Goal: Communication & Community: Answer question/provide support

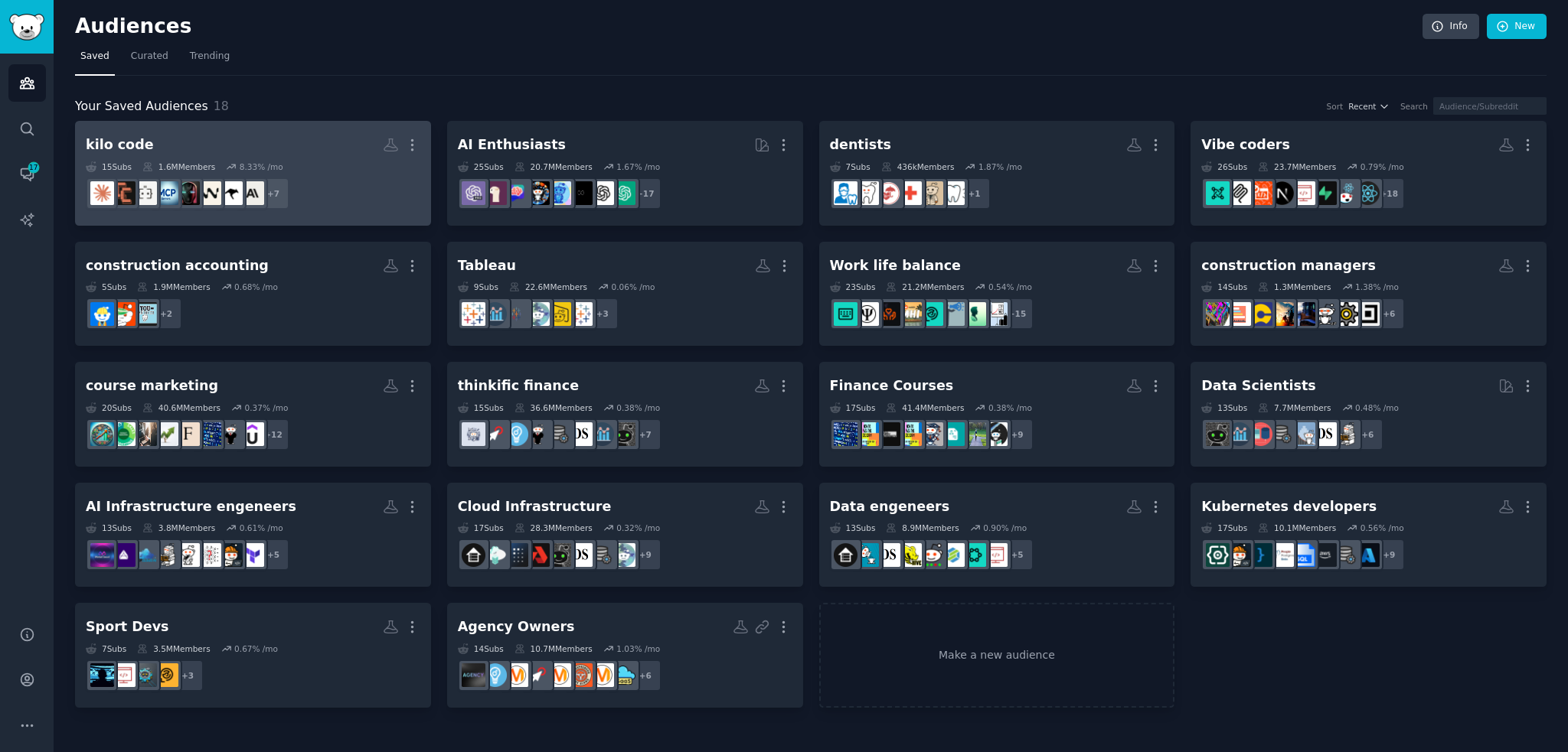
click at [229, 134] on h2 "kilo code Custom Audience More" at bounding box center [252, 145] width 334 height 27
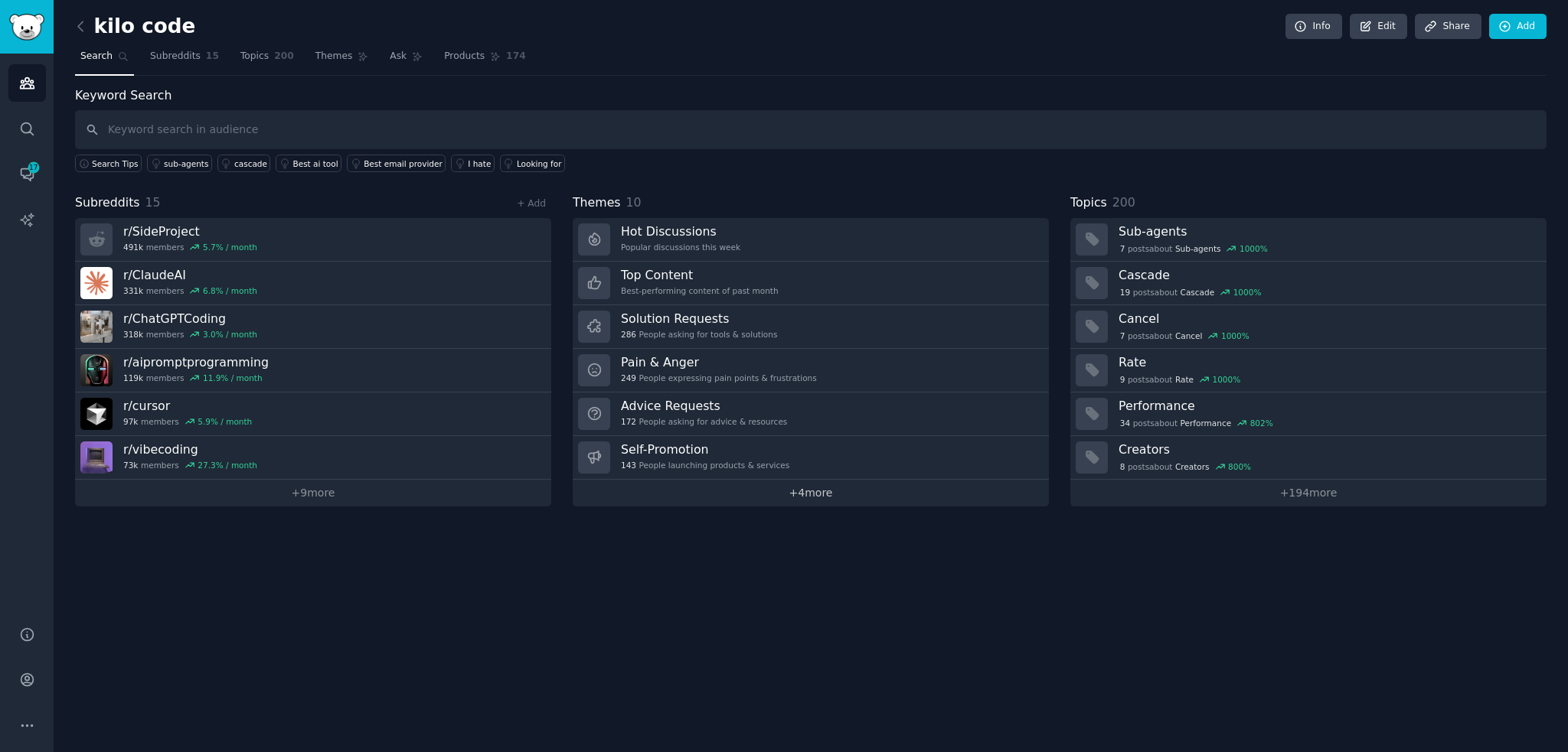
click at [811, 480] on link "+ 4 more" at bounding box center [811, 493] width 476 height 27
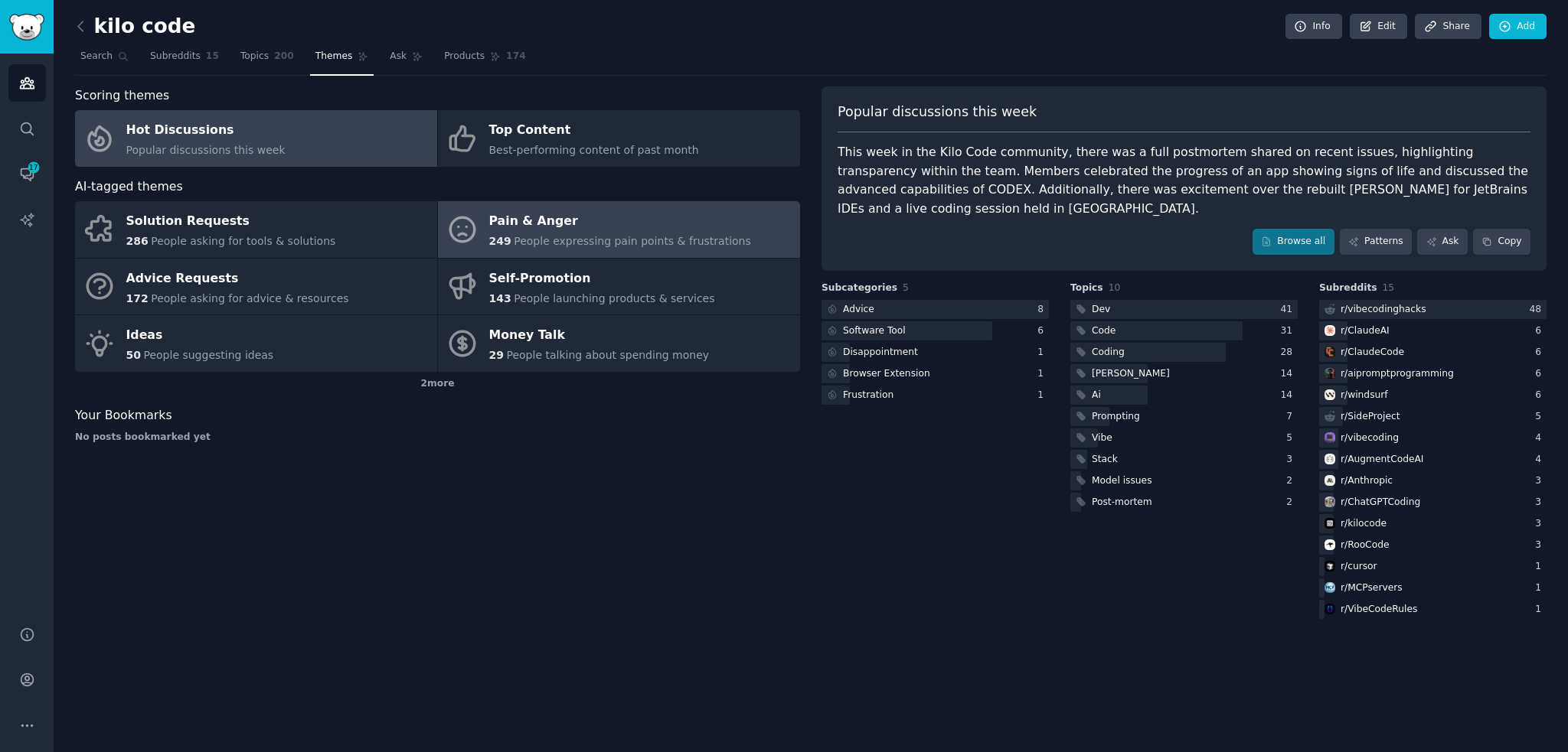
click at [665, 235] on span "People expressing pain points & frustrations" at bounding box center [632, 241] width 237 height 13
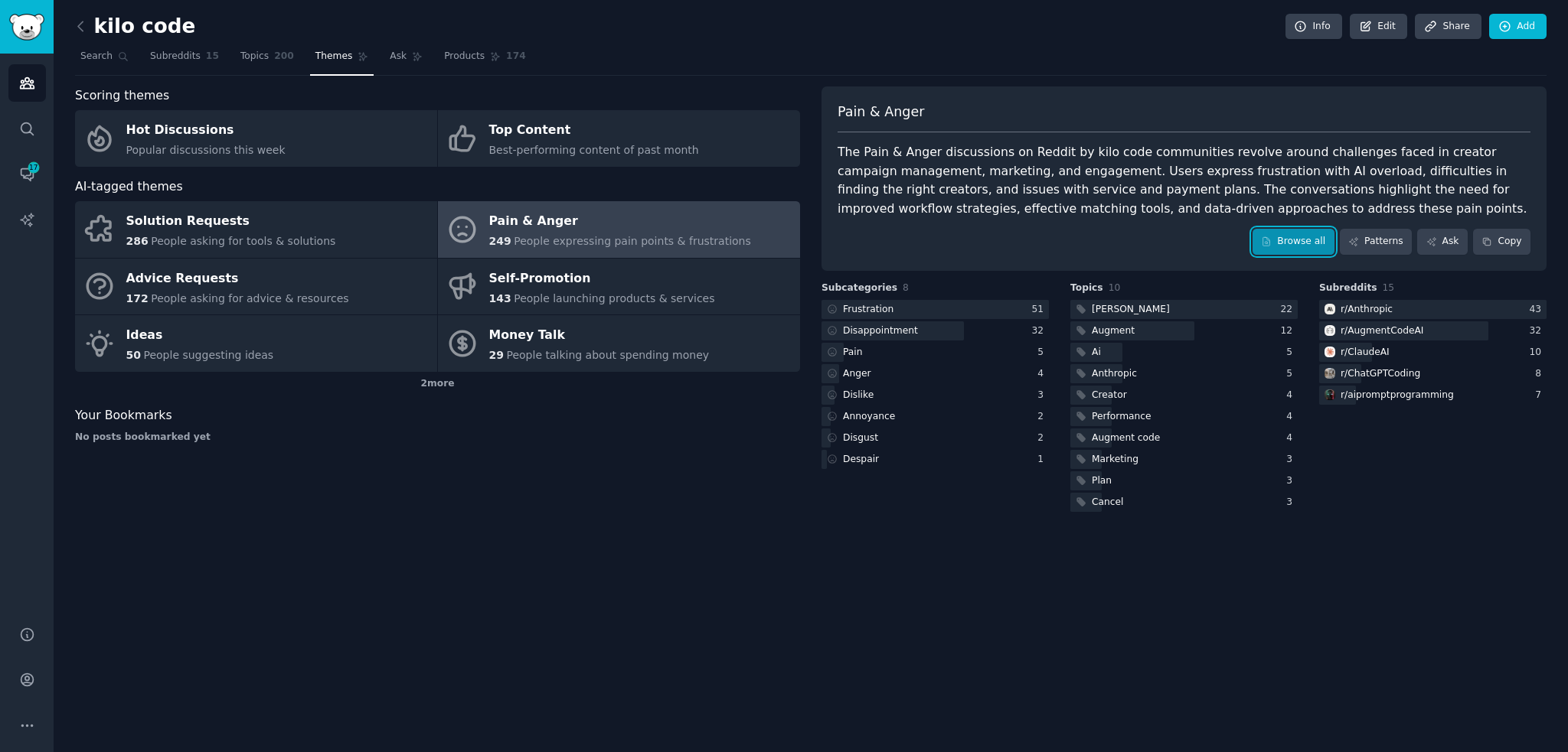
click at [1298, 235] on link "Browse all" at bounding box center [1293, 242] width 82 height 26
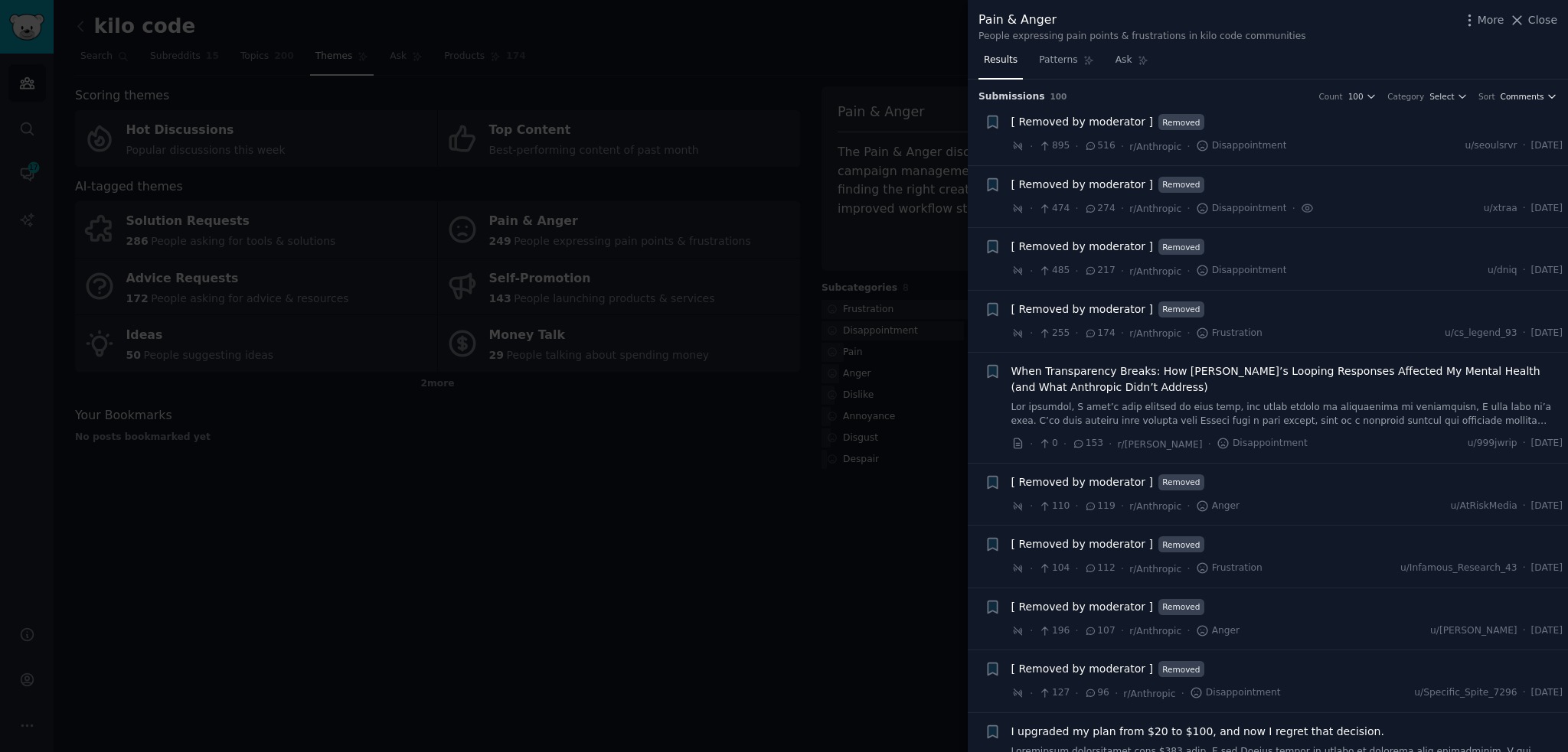
click at [1529, 97] on span "Comments" at bounding box center [1522, 96] width 43 height 11
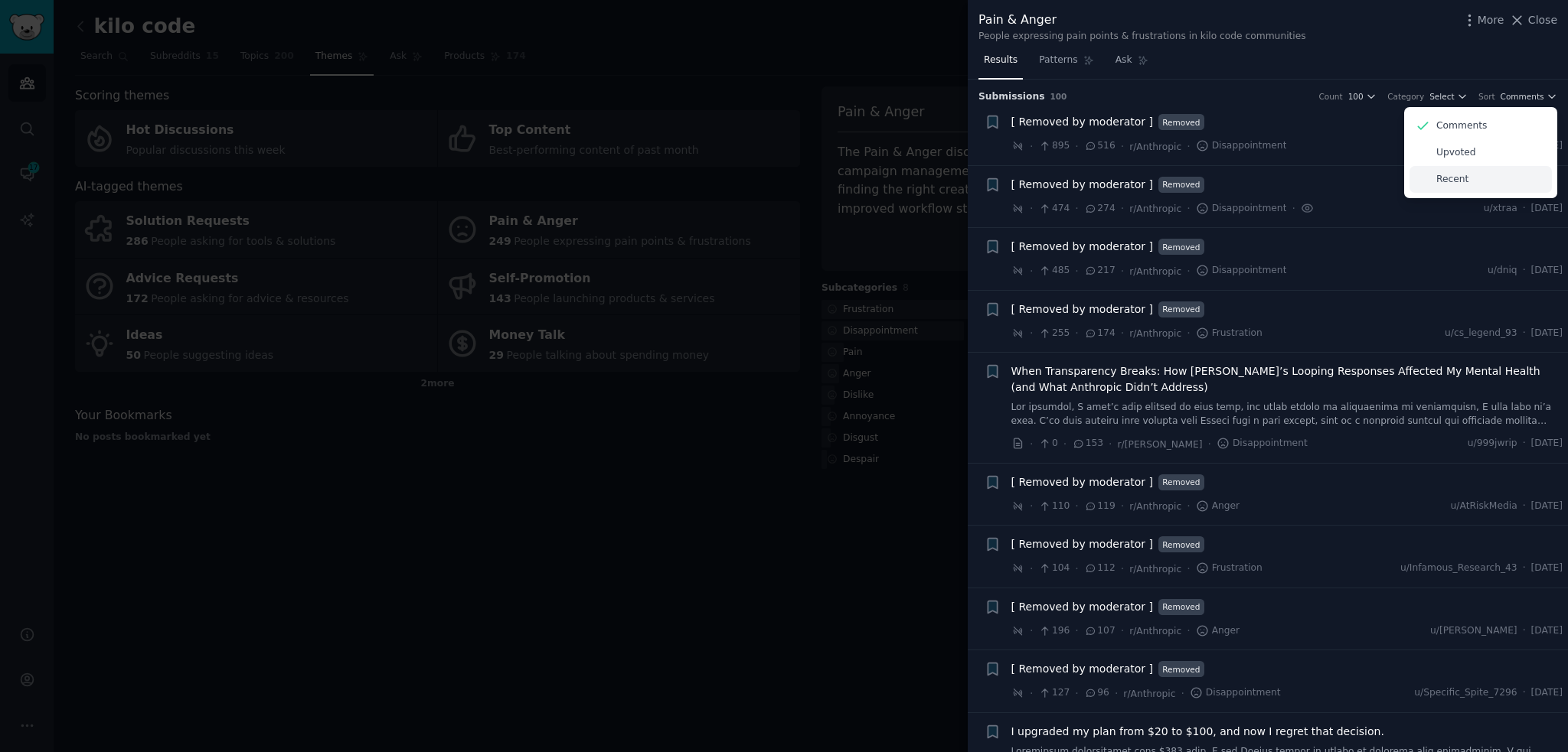
click at [1485, 186] on div "Recent" at bounding box center [1480, 179] width 143 height 27
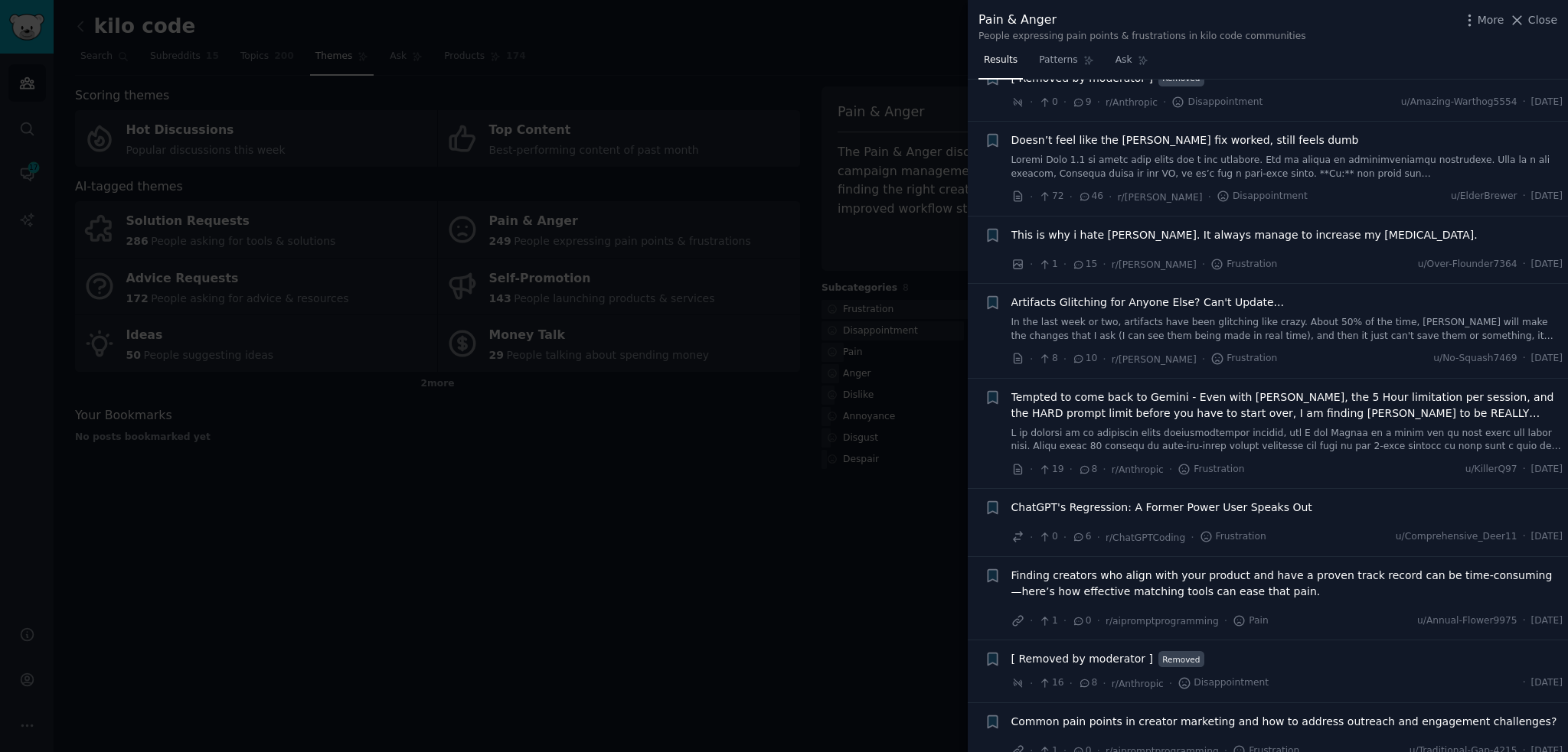
scroll to position [637, 0]
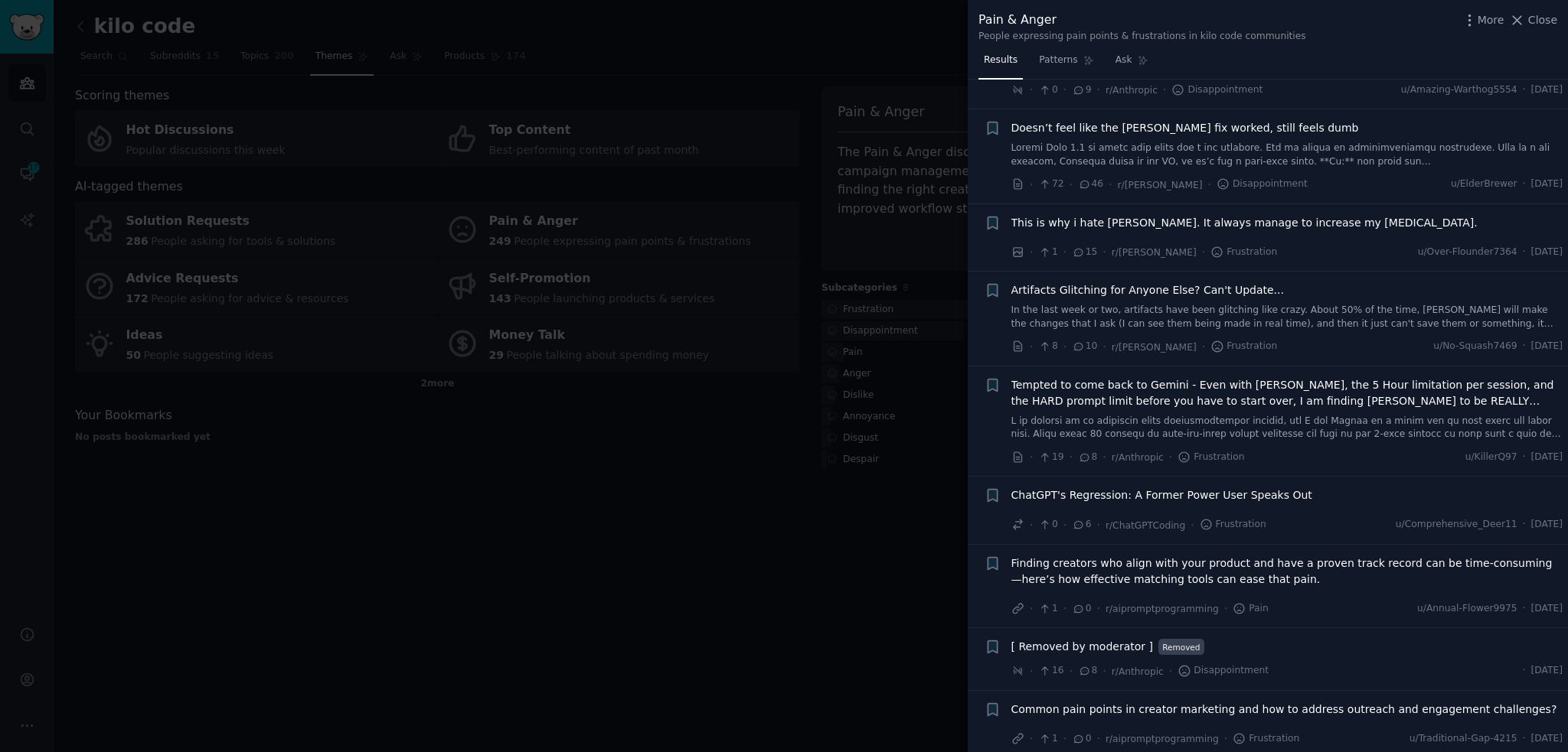
click at [829, 611] on div at bounding box center [784, 376] width 1568 height 752
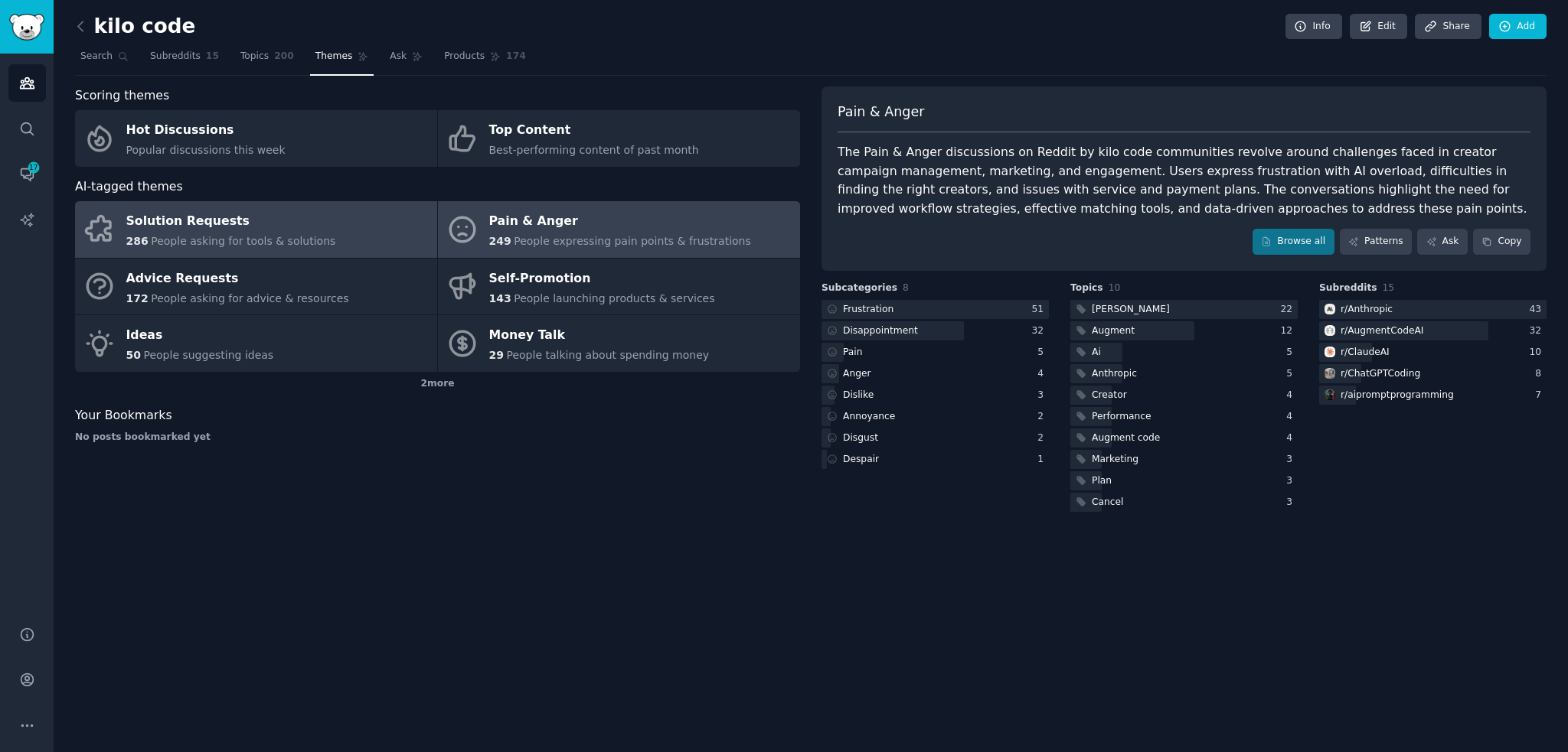
click at [311, 247] on span "People asking for tools & solutions" at bounding box center [244, 241] width 185 height 13
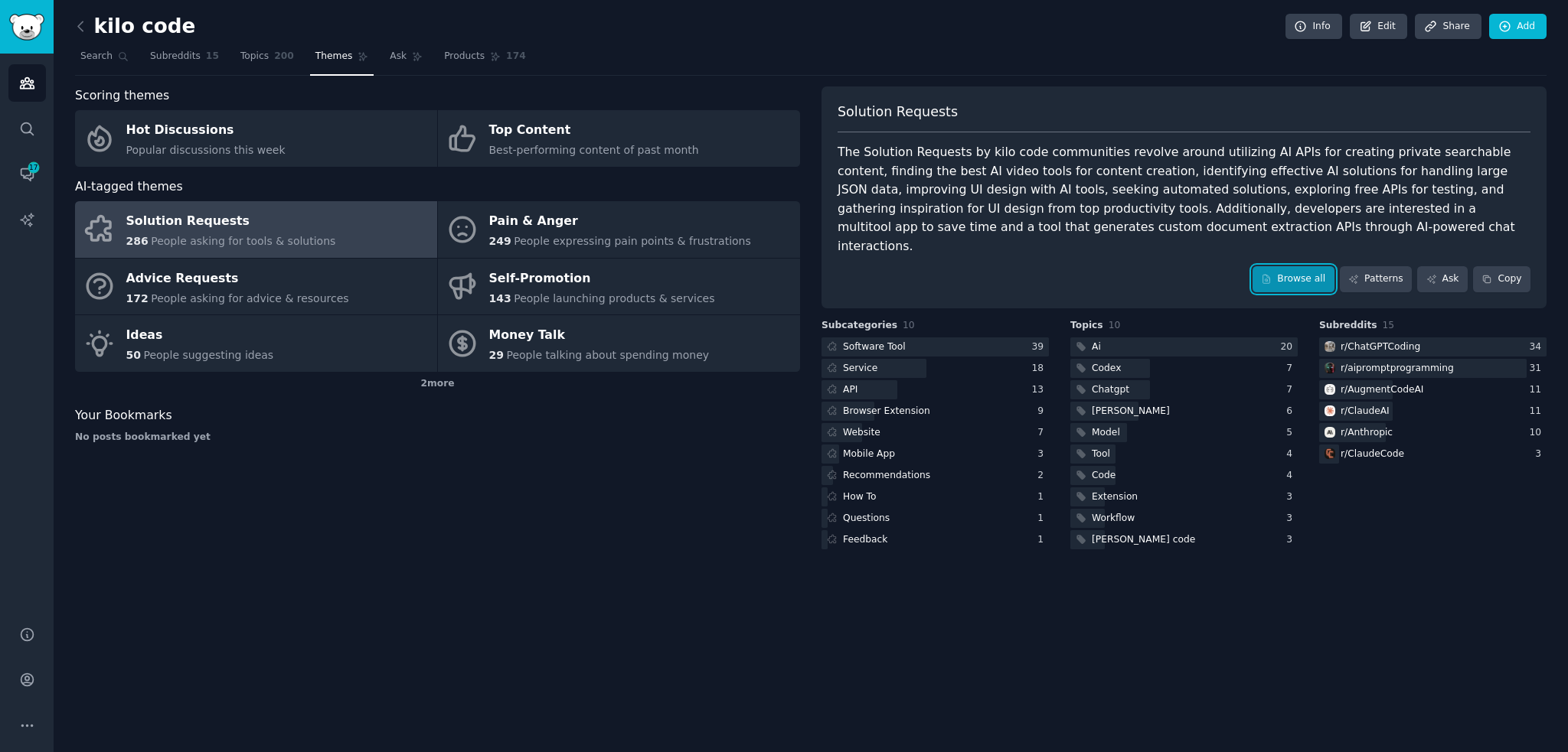
click at [1311, 267] on link "Browse all" at bounding box center [1293, 279] width 82 height 26
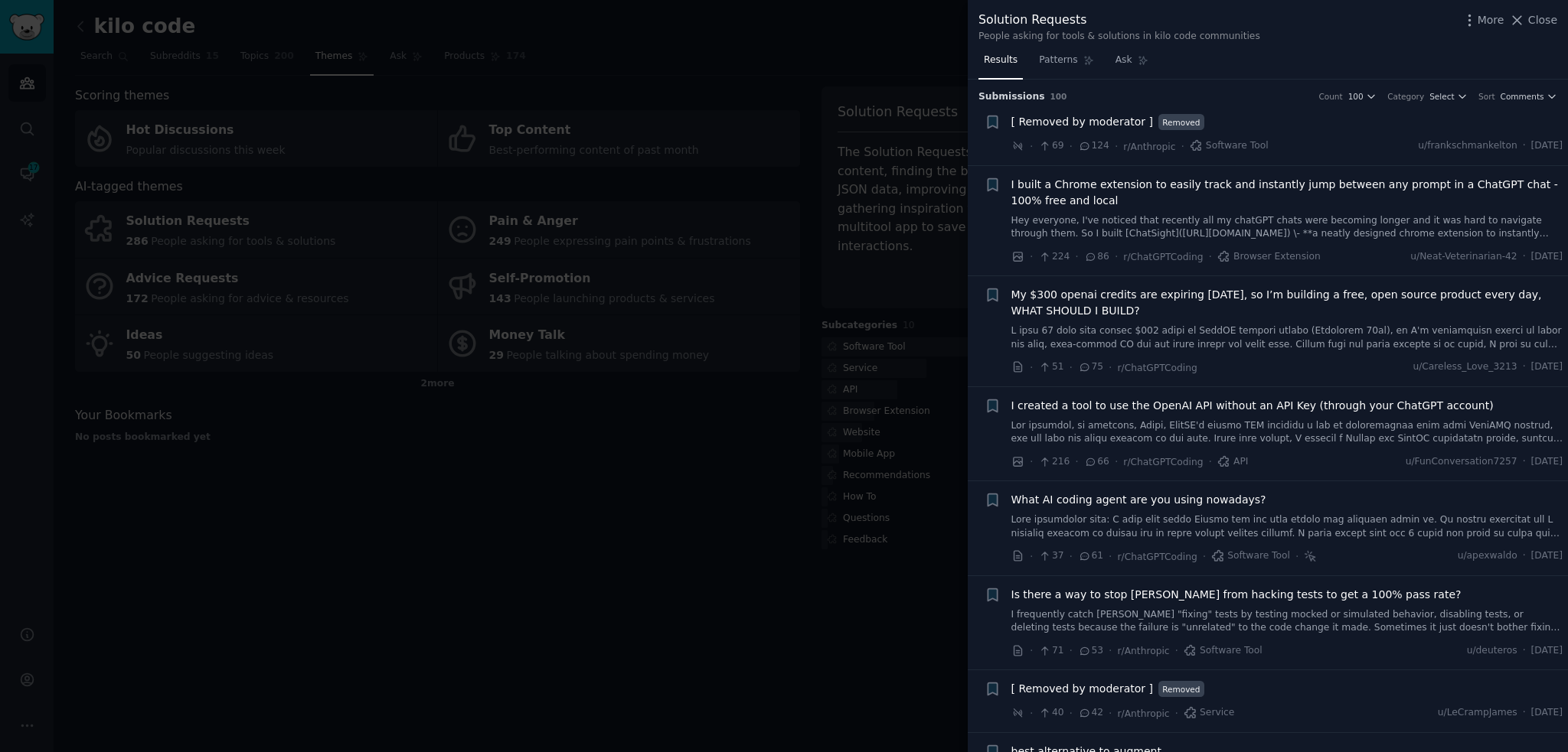
click at [1521, 103] on li "+ [ Removed by moderator ] Removed · 69 · 124 · r/Anthropic · Software Tool u/f…" at bounding box center [1267, 134] width 600 height 62
click at [1523, 91] on h3 "Submission s 100 Count 100 Category Select Sort Comments" at bounding box center [1267, 97] width 579 height 13
click at [1520, 91] on span "Comments" at bounding box center [1522, 96] width 43 height 11
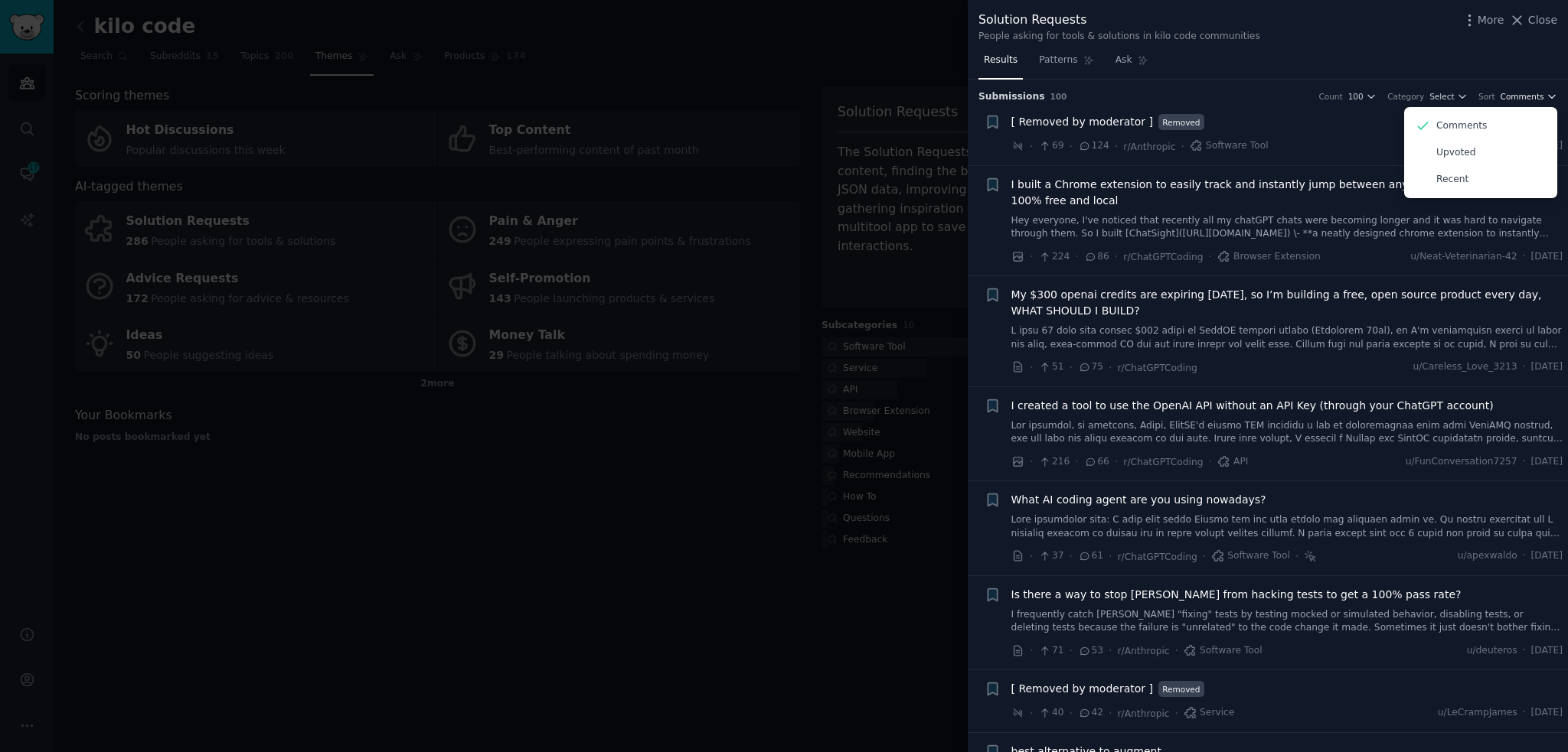
click at [1520, 91] on span "Comments" at bounding box center [1522, 96] width 43 height 11
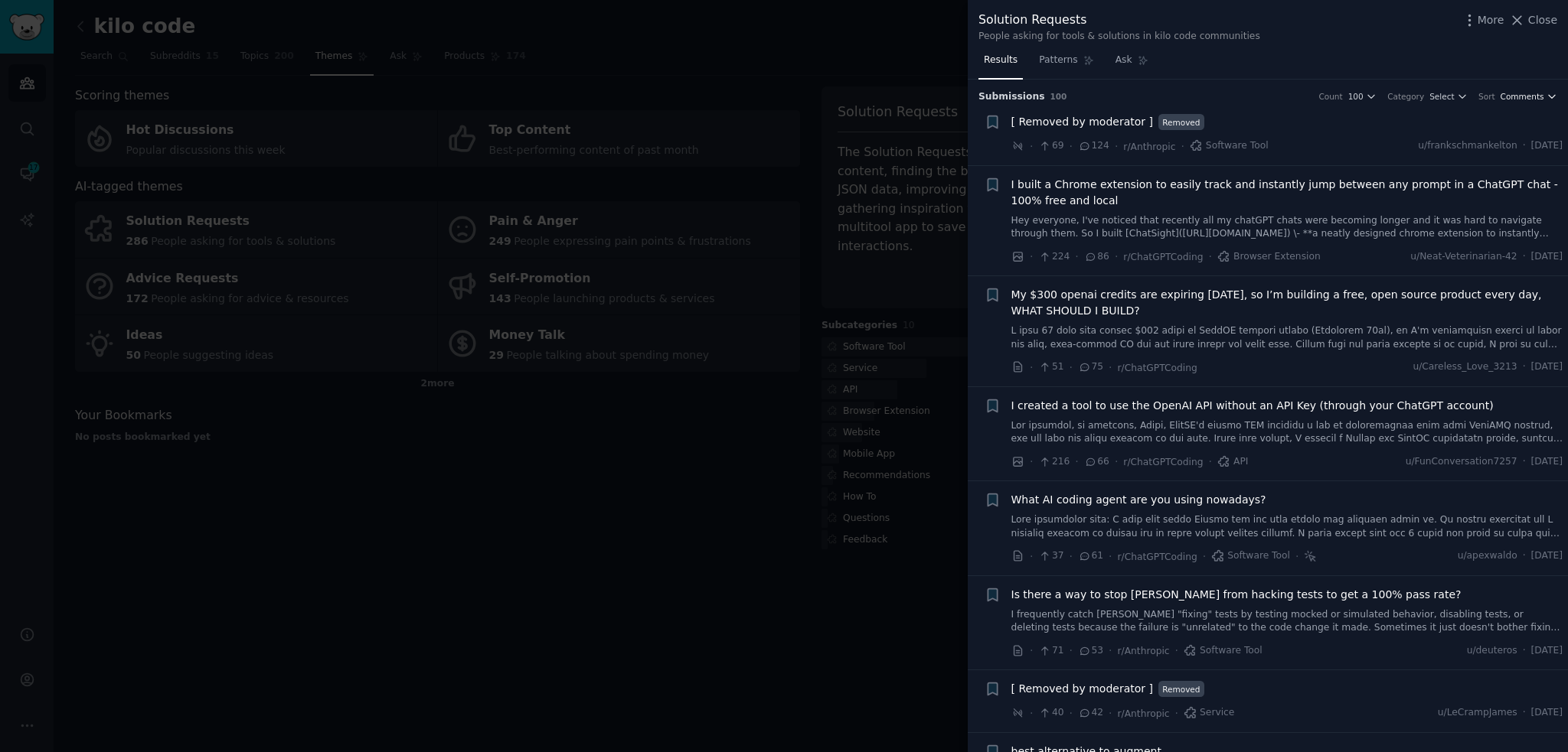
click at [1520, 91] on span "Comments" at bounding box center [1522, 96] width 43 height 11
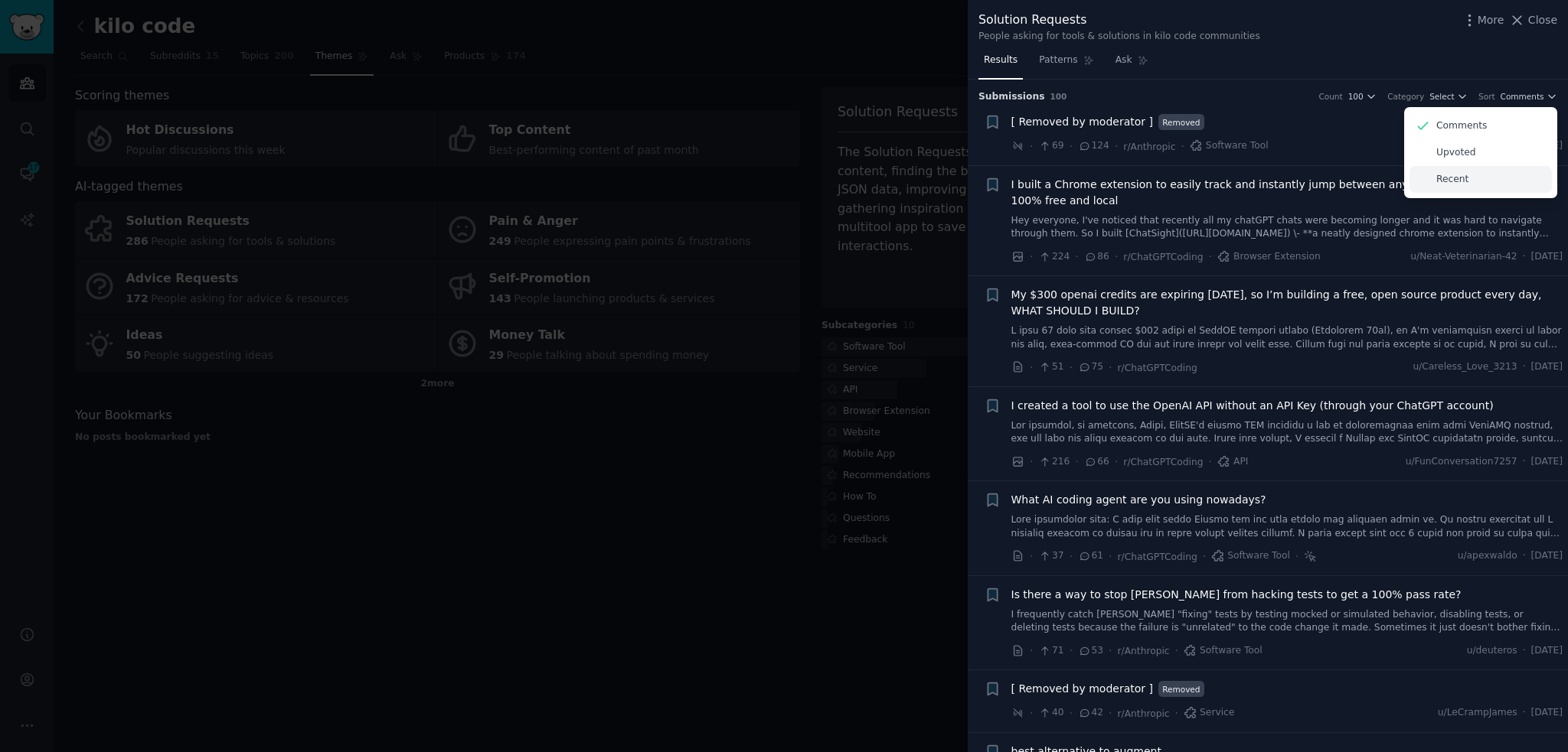
click at [1436, 177] on p "Recent" at bounding box center [1451, 180] width 32 height 13
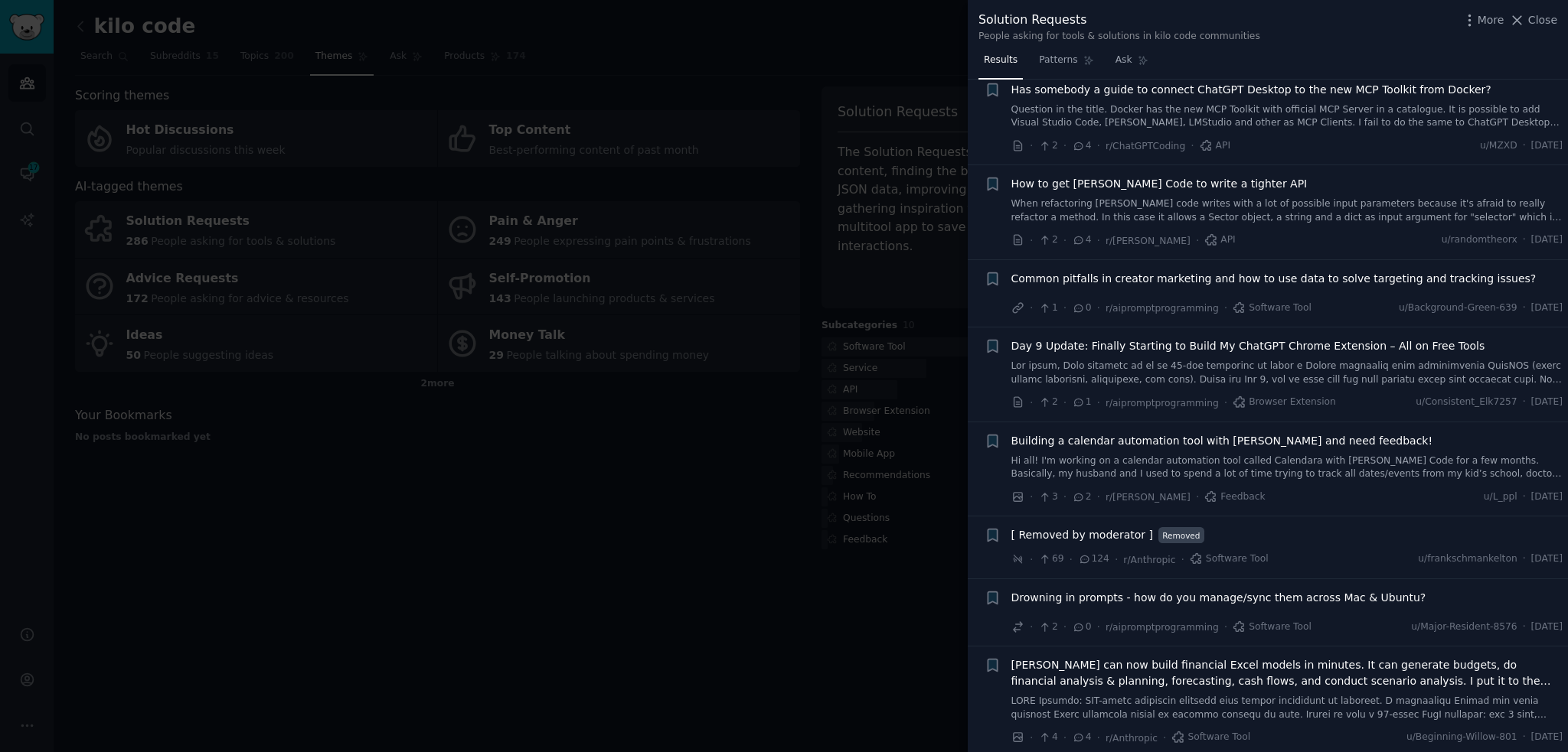
scroll to position [1046, 0]
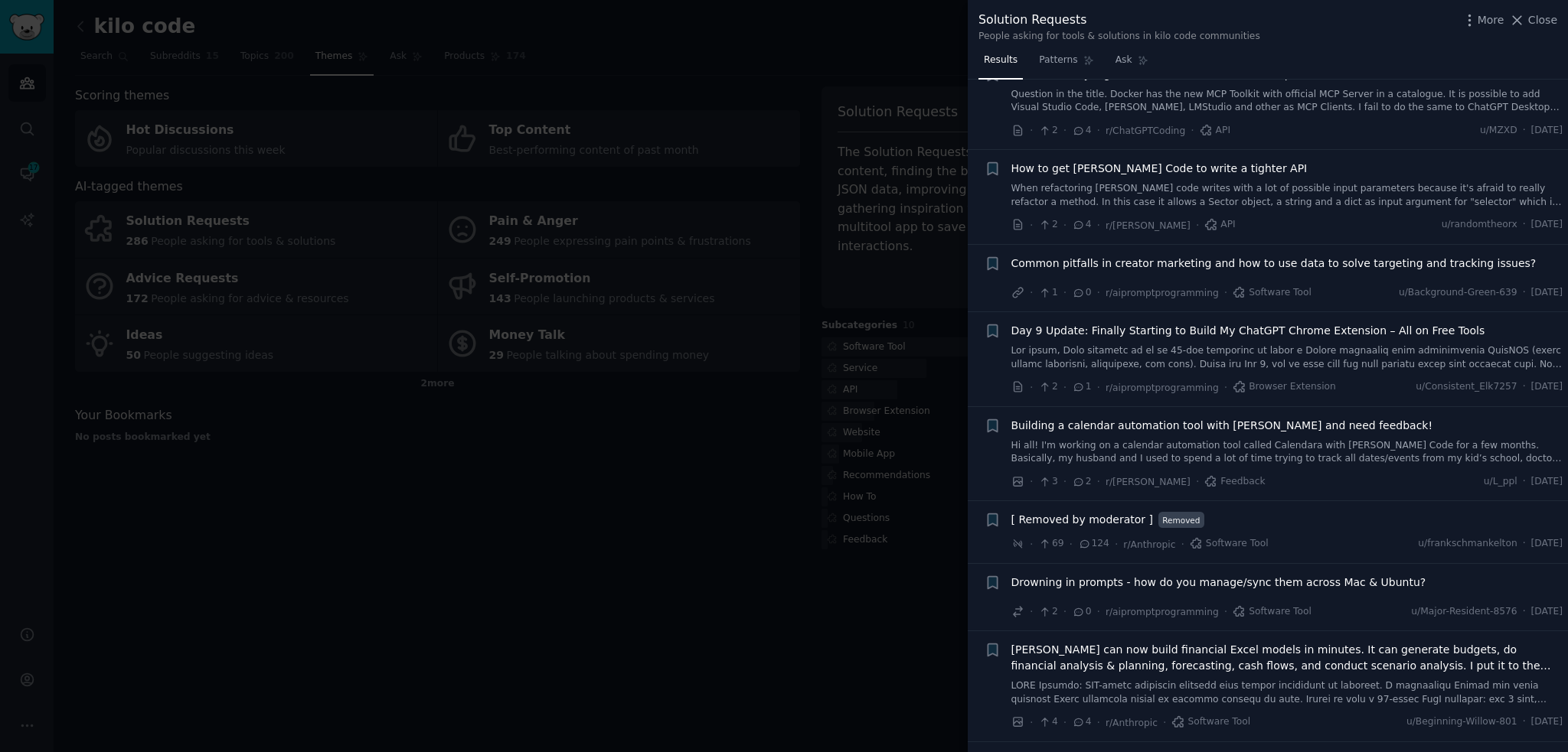
click at [834, 583] on div at bounding box center [784, 376] width 1568 height 752
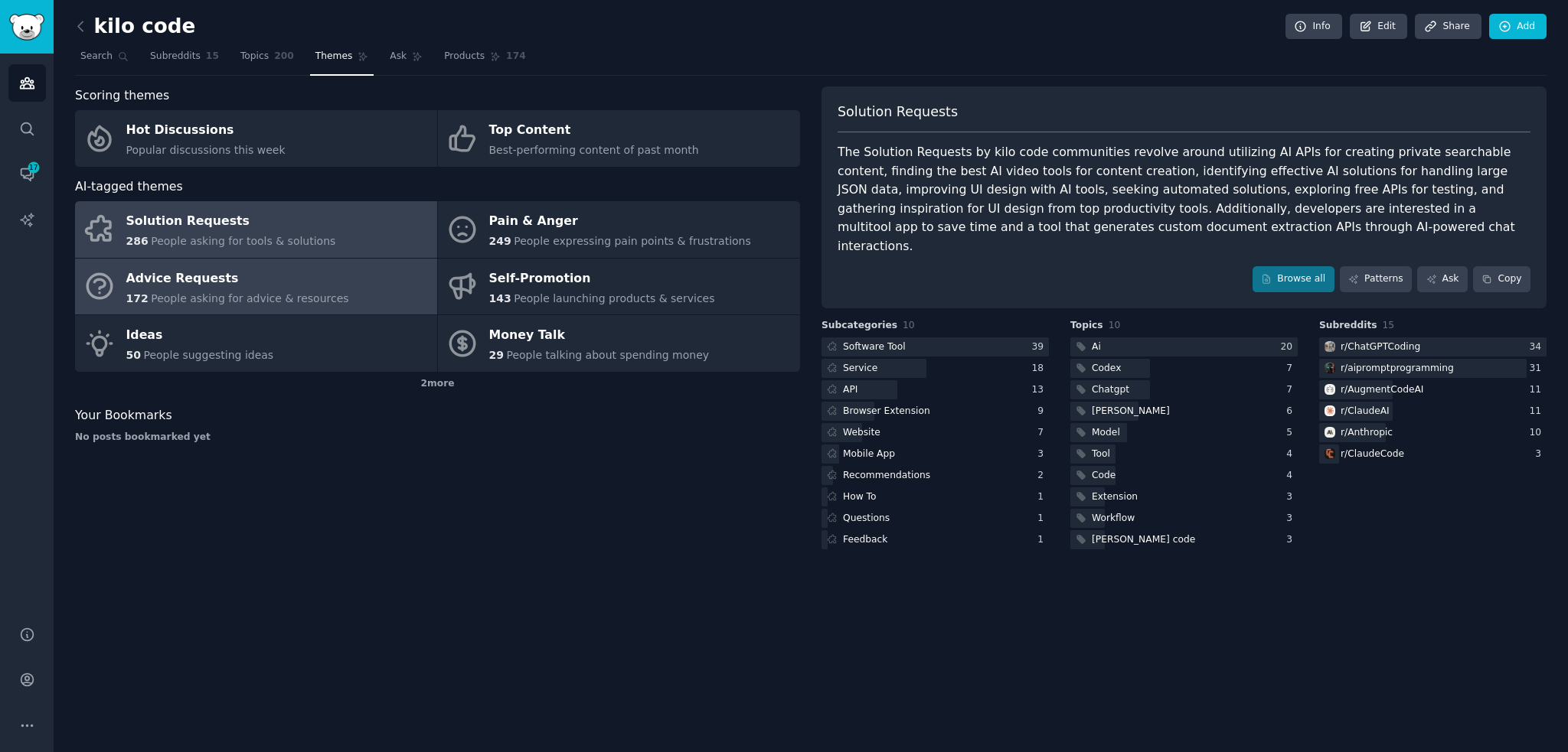
click at [387, 288] on link "Advice Requests 172 People asking for advice & resources" at bounding box center [256, 287] width 362 height 57
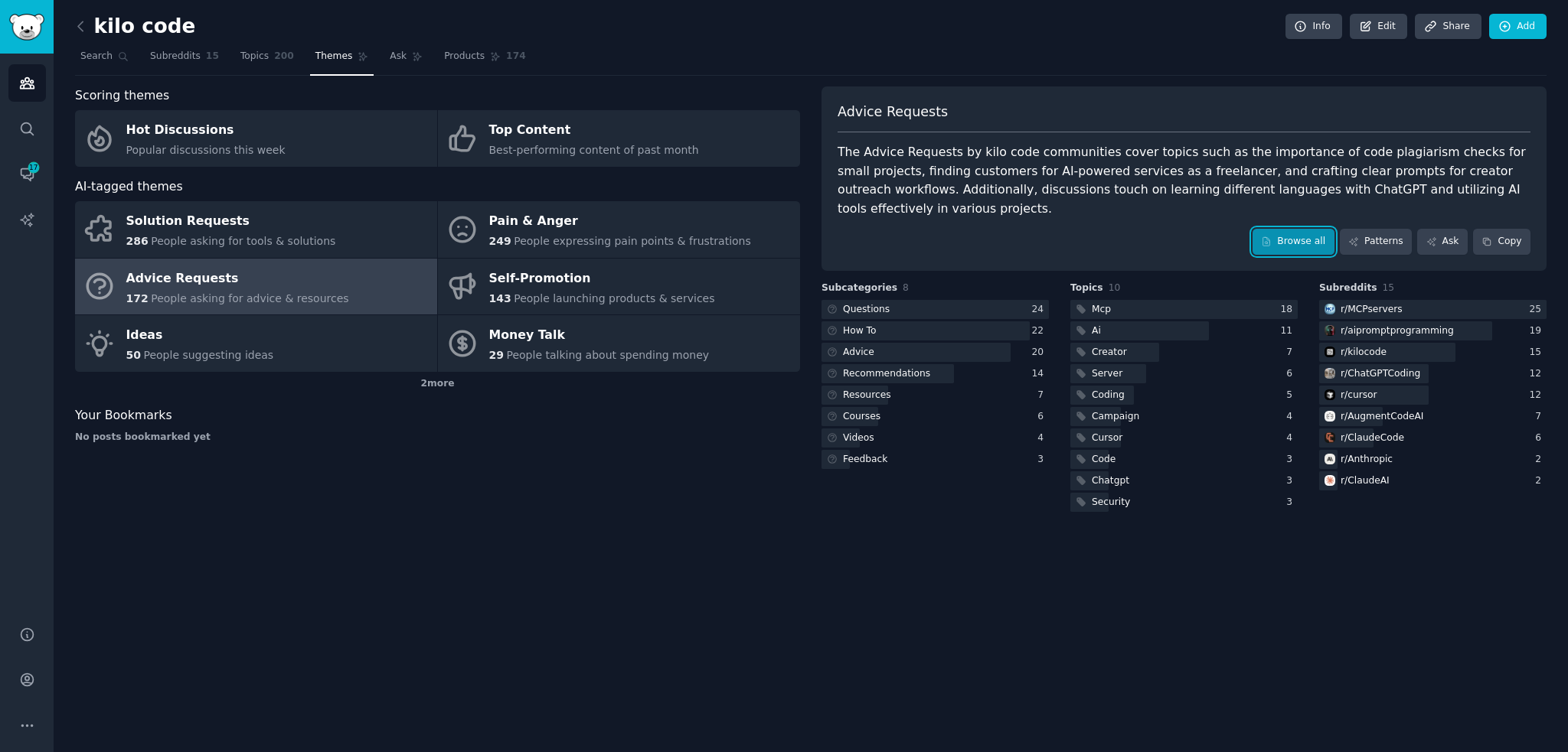
click at [1298, 229] on link "Browse all" at bounding box center [1293, 242] width 82 height 26
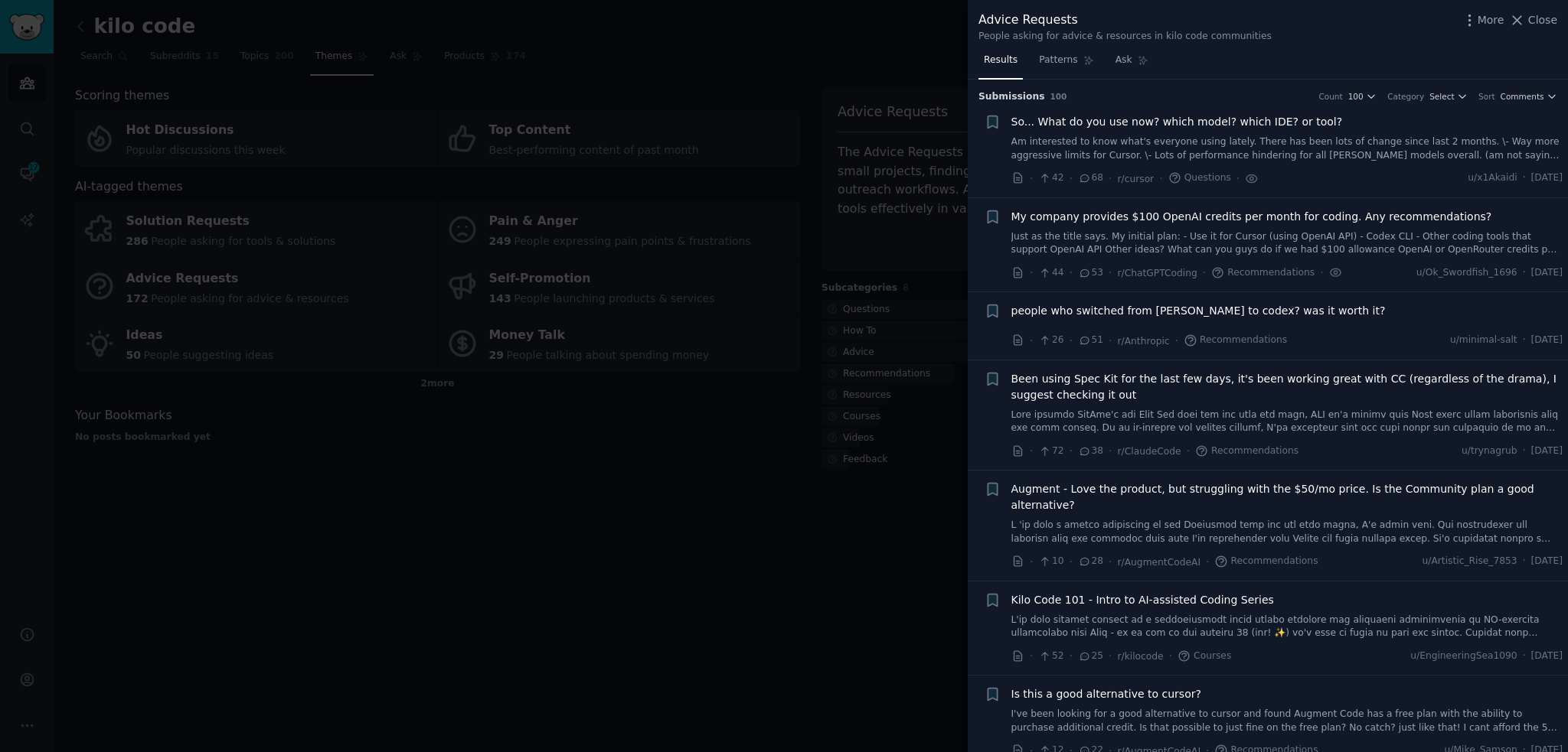
click at [1543, 91] on h3 "Submission s 100 Count 100 Category Select Sort Comments" at bounding box center [1267, 97] width 579 height 13
click at [1538, 91] on h3 "Submission s 100 Count 100 Category Select Sort Comments" at bounding box center [1267, 97] width 579 height 13
click at [1529, 100] on span "Comments" at bounding box center [1522, 96] width 43 height 11
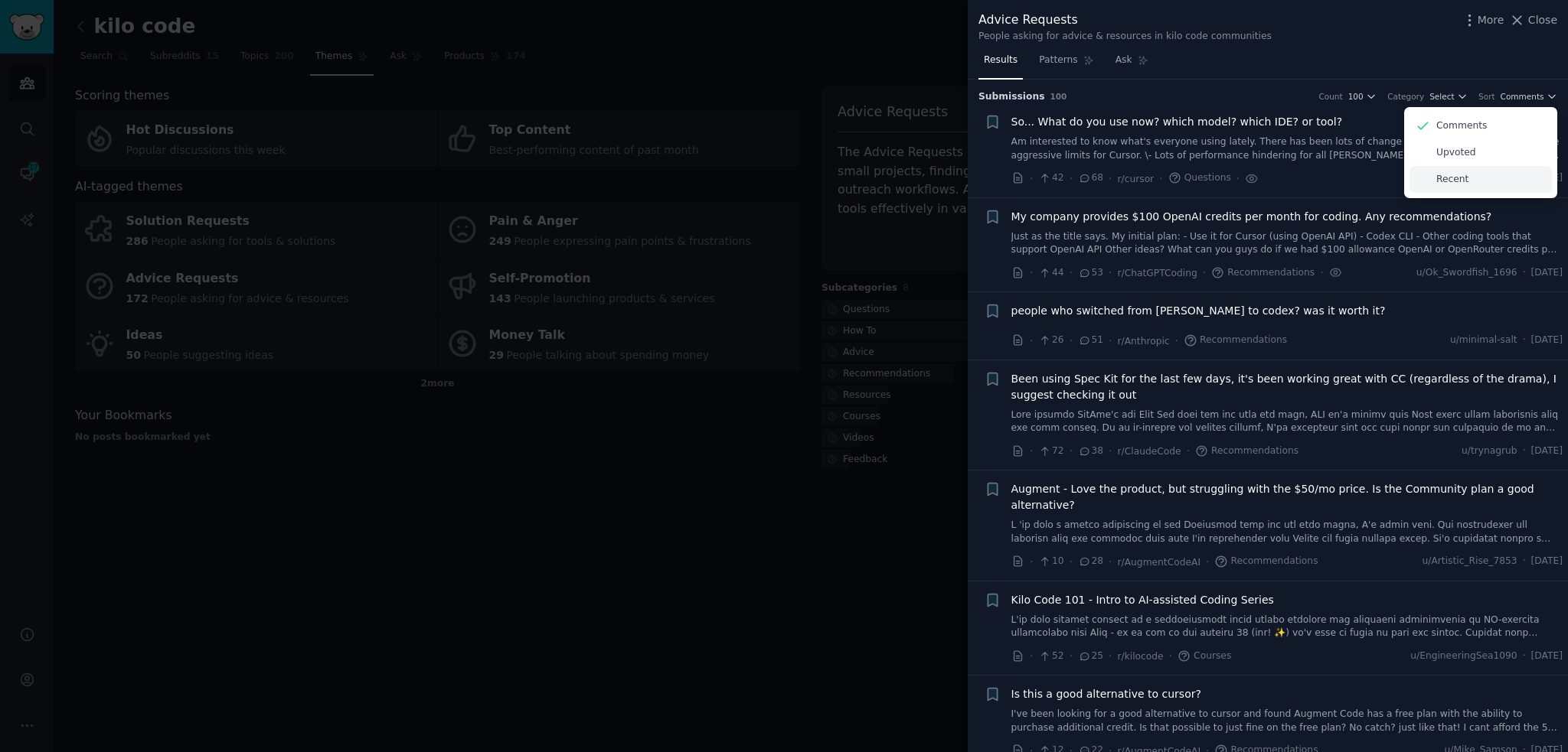
click at [1460, 180] on p "Recent" at bounding box center [1451, 180] width 32 height 13
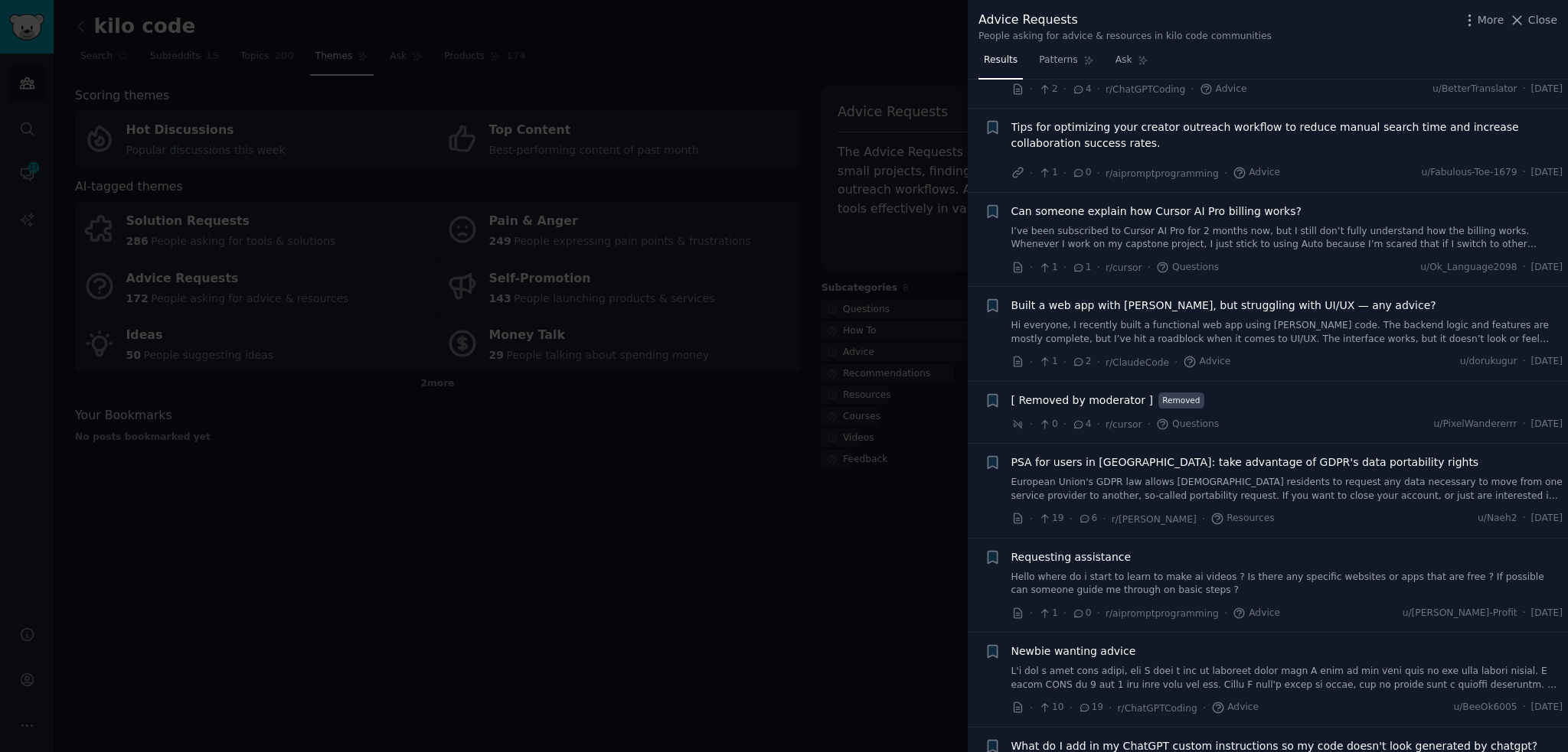
scroll to position [331, 0]
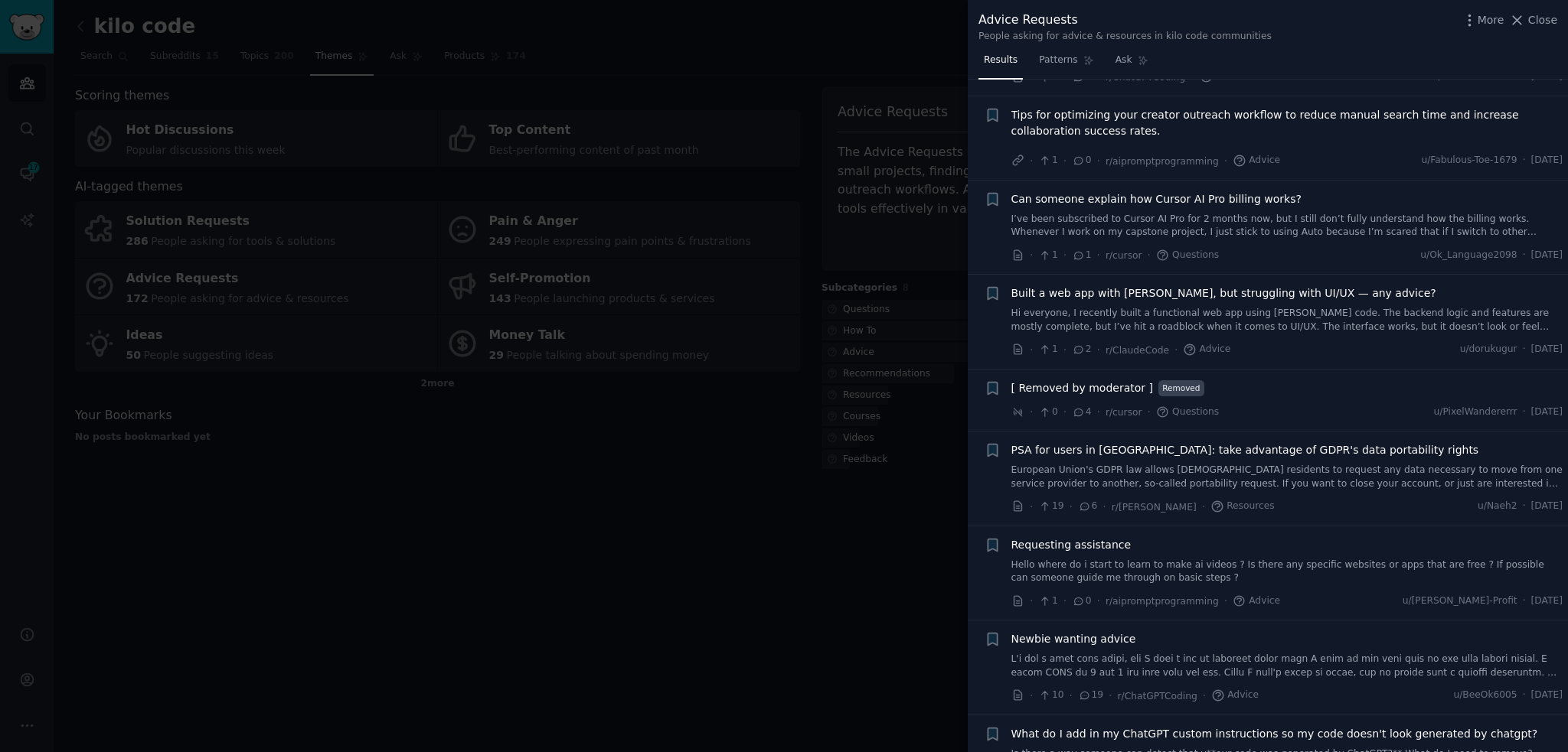
click at [1163, 199] on span "Can someone explain how Cursor AI Pro billing works?" at bounding box center [1156, 199] width 290 height 16
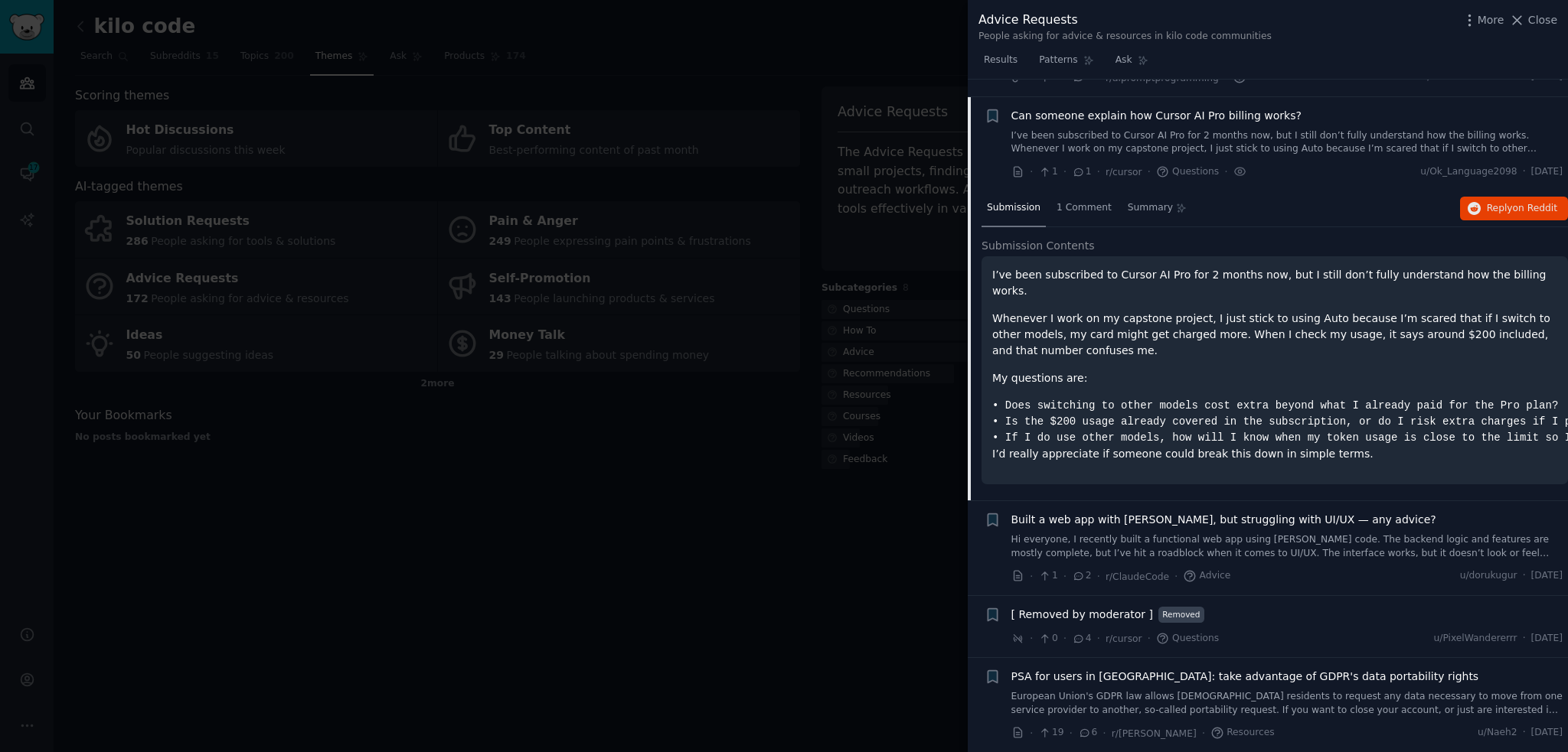
scroll to position [431, 0]
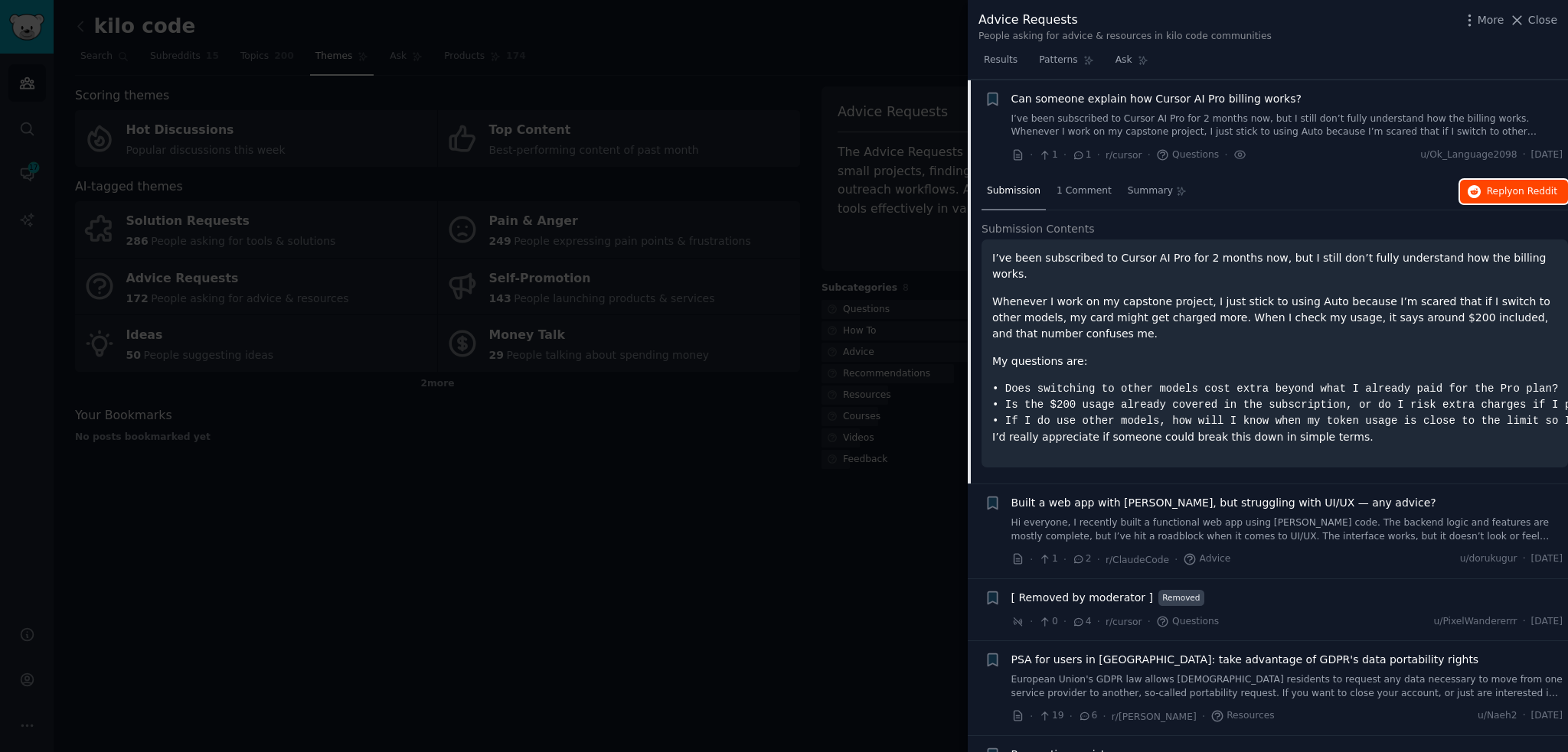
click at [1498, 192] on span "Reply on Reddit" at bounding box center [1522, 192] width 70 height 13
click at [1530, 20] on button "Close" at bounding box center [1533, 20] width 48 height 16
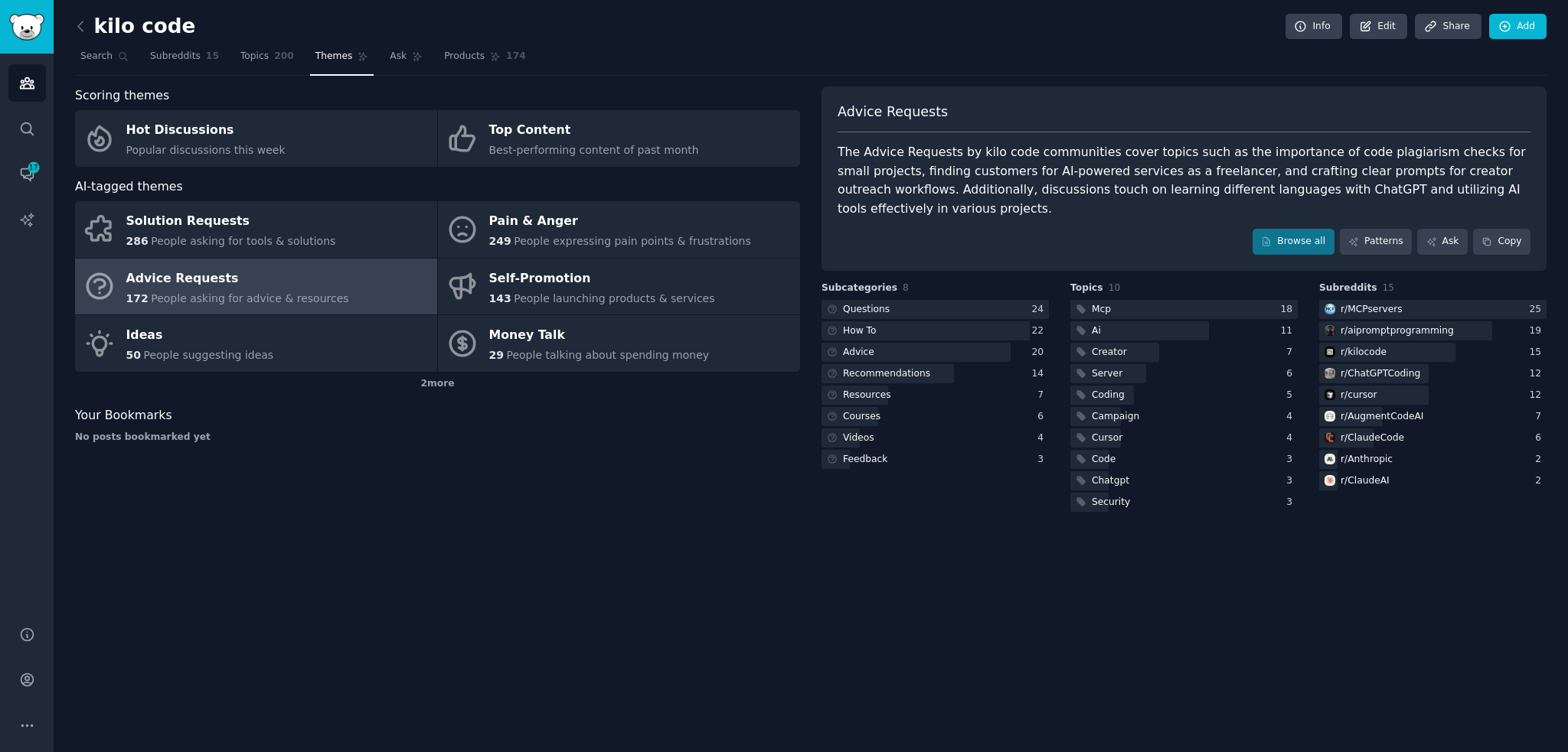
click at [465, 527] on div "kilo code Info Edit Share Add Search Subreddits 15 Topics 200 Themes Ask Produc…" at bounding box center [811, 376] width 1514 height 752
